Goal: Information Seeking & Learning: Learn about a topic

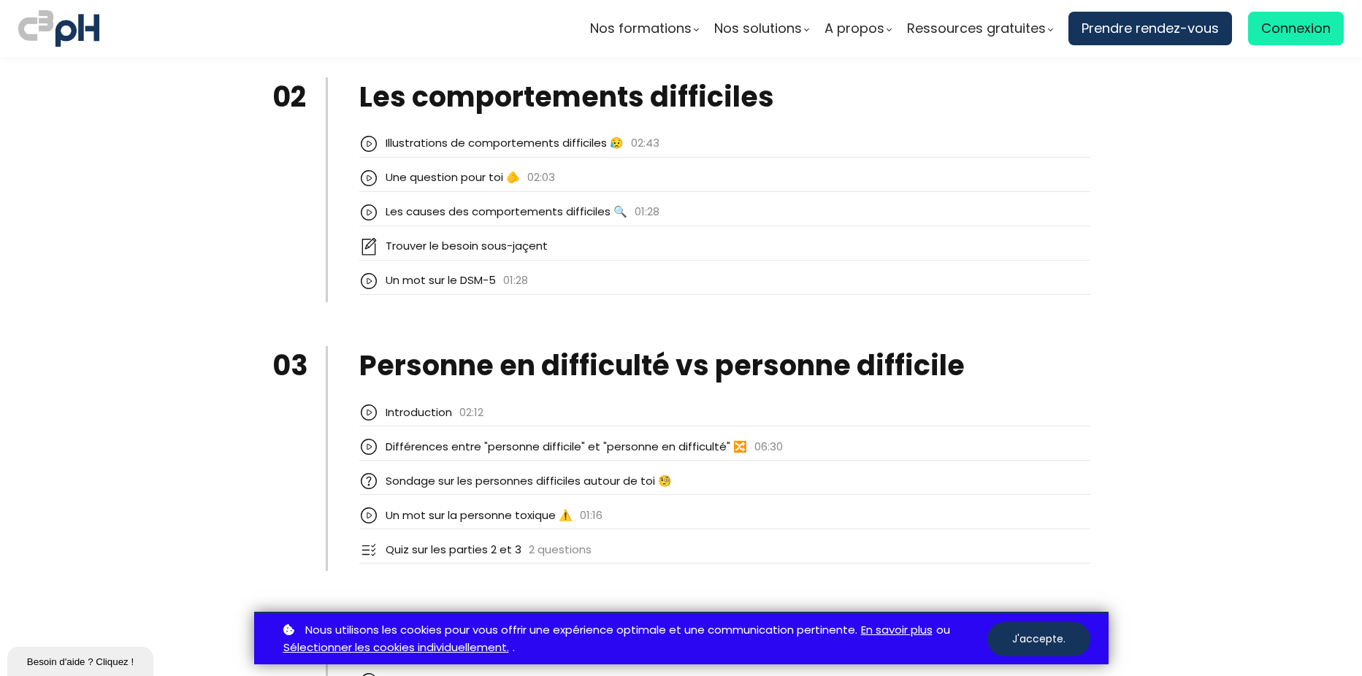
scroll to position [2410, 0]
